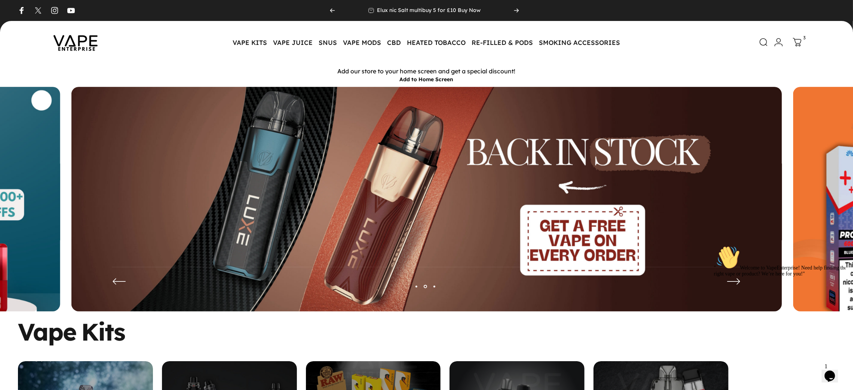
click at [797, 40] on icon at bounding box center [797, 42] width 9 height 9
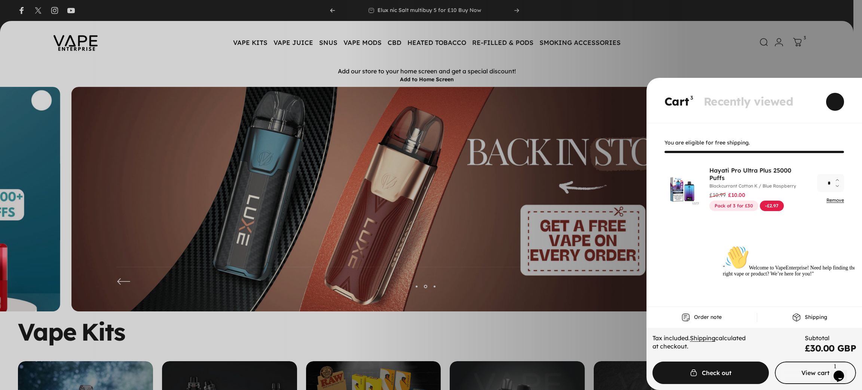
click at [833, 111] on gesture-element "Cart 3 Recently viewed" at bounding box center [753, 100] width 215 height 45
click at [833, 105] on span "Close" at bounding box center [834, 102] width 27 height 36
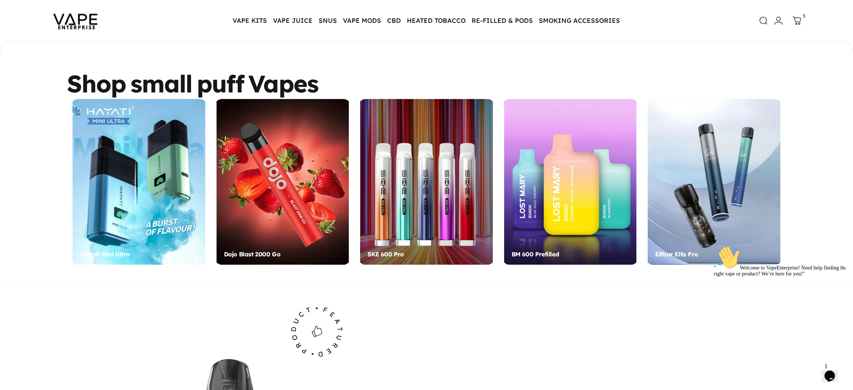
scroll to position [2279, 0]
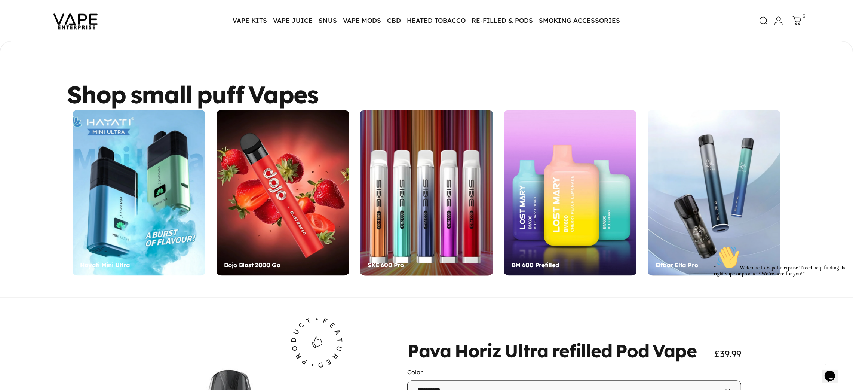
click at [434, 207] on link "SKE 600 Pro" at bounding box center [425, 193] width 131 height 166
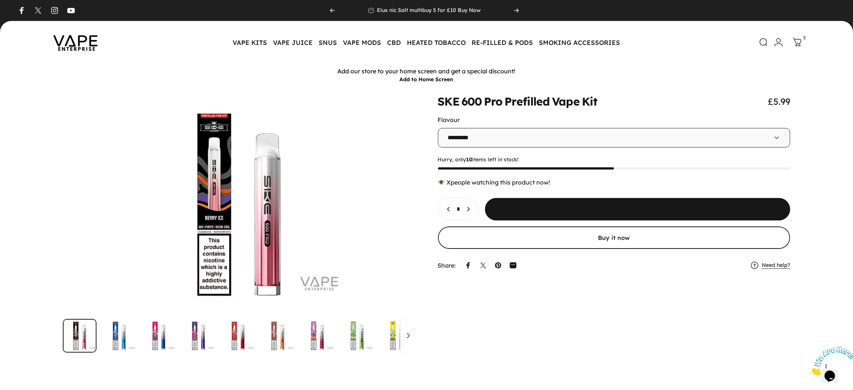
click at [621, 197] on span "submit" at bounding box center [637, 175] width 458 height 45
click at [796, 35] on link "Cart 4" at bounding box center [797, 41] width 16 height 16
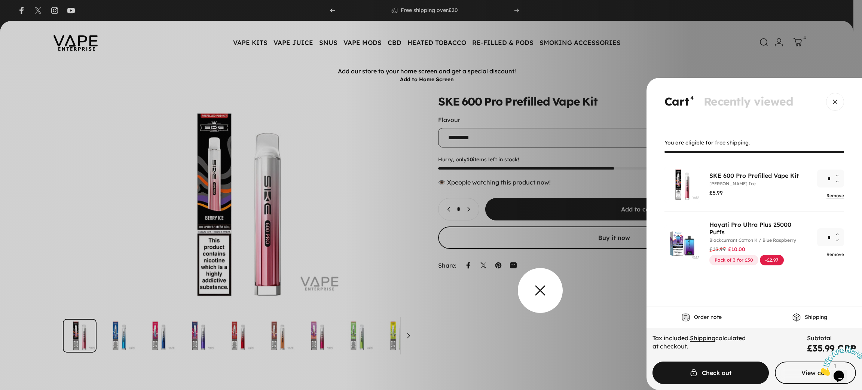
click at [536, 298] on overlay-element "Cart" at bounding box center [431, 195] width 862 height 390
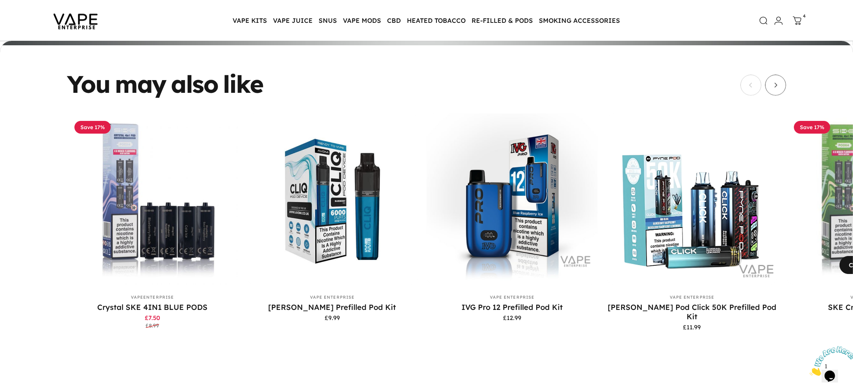
scroll to position [2625, 0]
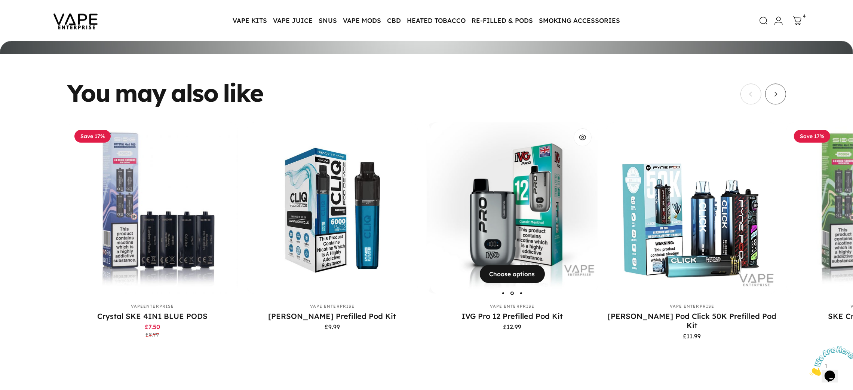
click at [521, 243] on img "IVG Pro 12 Prefilled Pod Kit" at bounding box center [515, 207] width 171 height 171
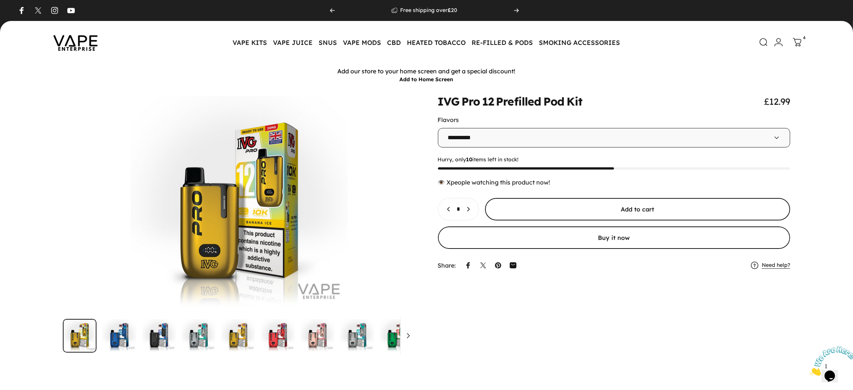
click at [603, 213] on span "submit" at bounding box center [637, 209] width 458 height 45
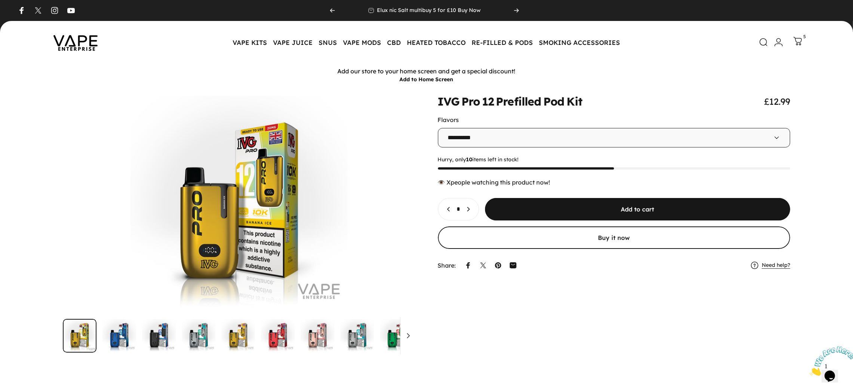
click at [800, 37] on icon at bounding box center [797, 41] width 9 height 9
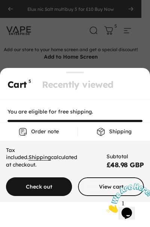
click at [26, 84] on li "Cart 5" at bounding box center [16, 85] width 19 height 11
click at [24, 87] on li "Cart 5" at bounding box center [16, 85] width 19 height 11
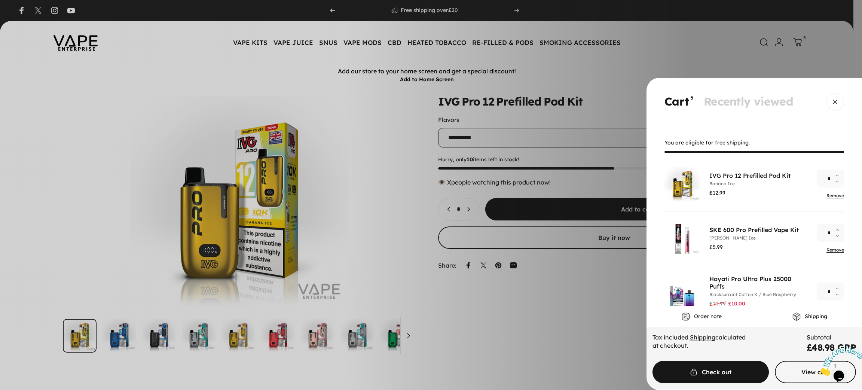
scroll to position [25, 0]
